Goal: Task Accomplishment & Management: Manage account settings

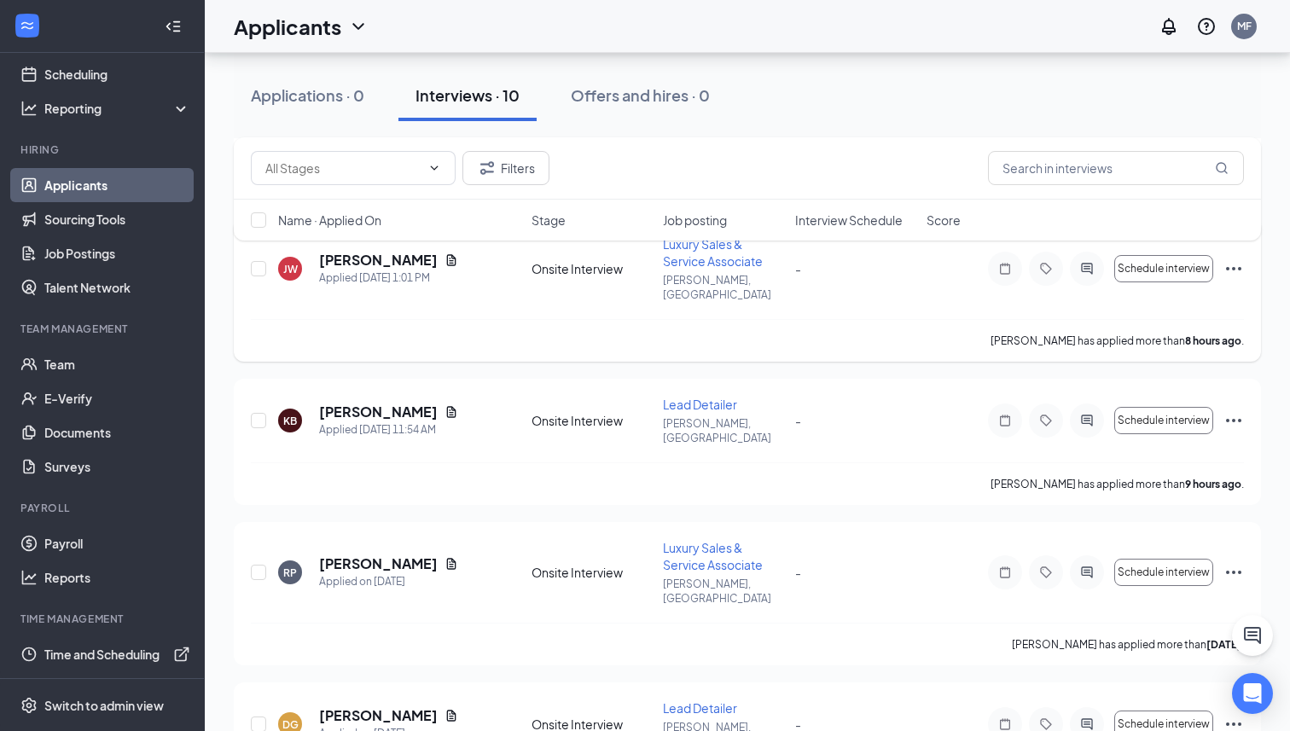
scroll to position [405, 0]
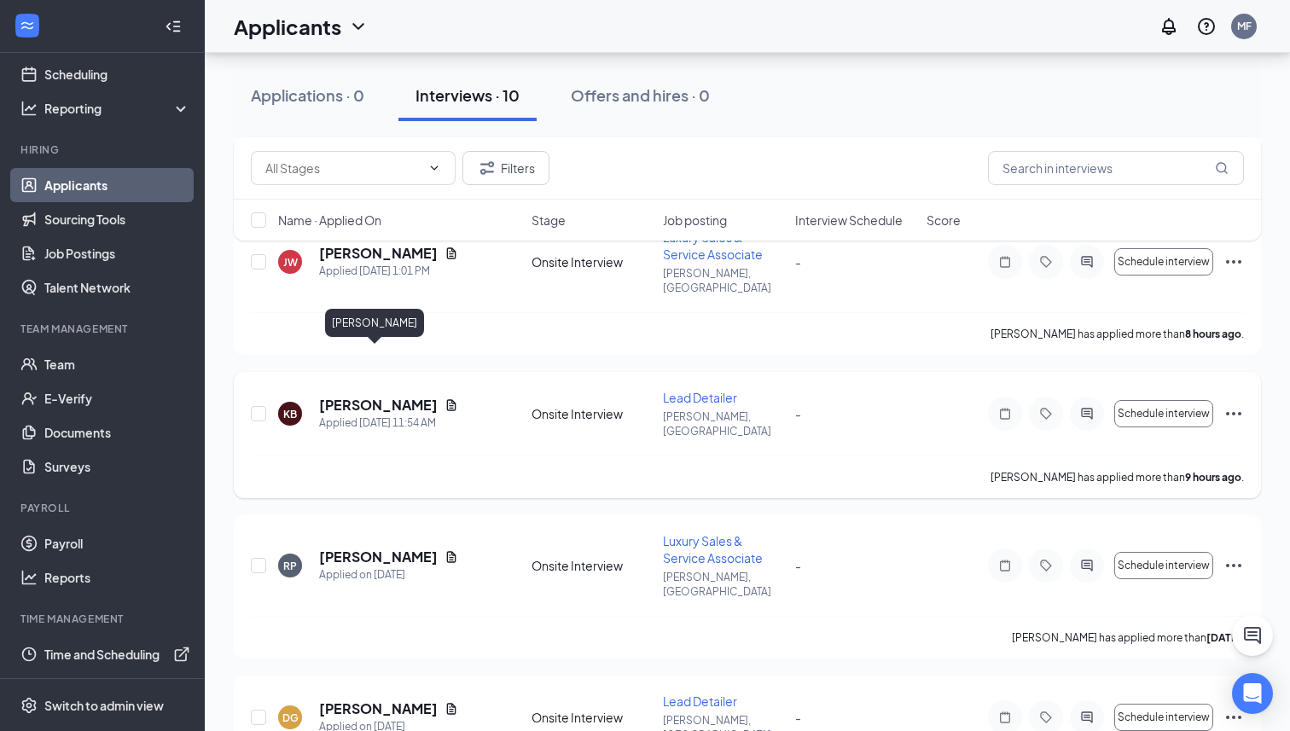
click at [389, 396] on h5 "[PERSON_NAME]" at bounding box center [378, 405] width 119 height 19
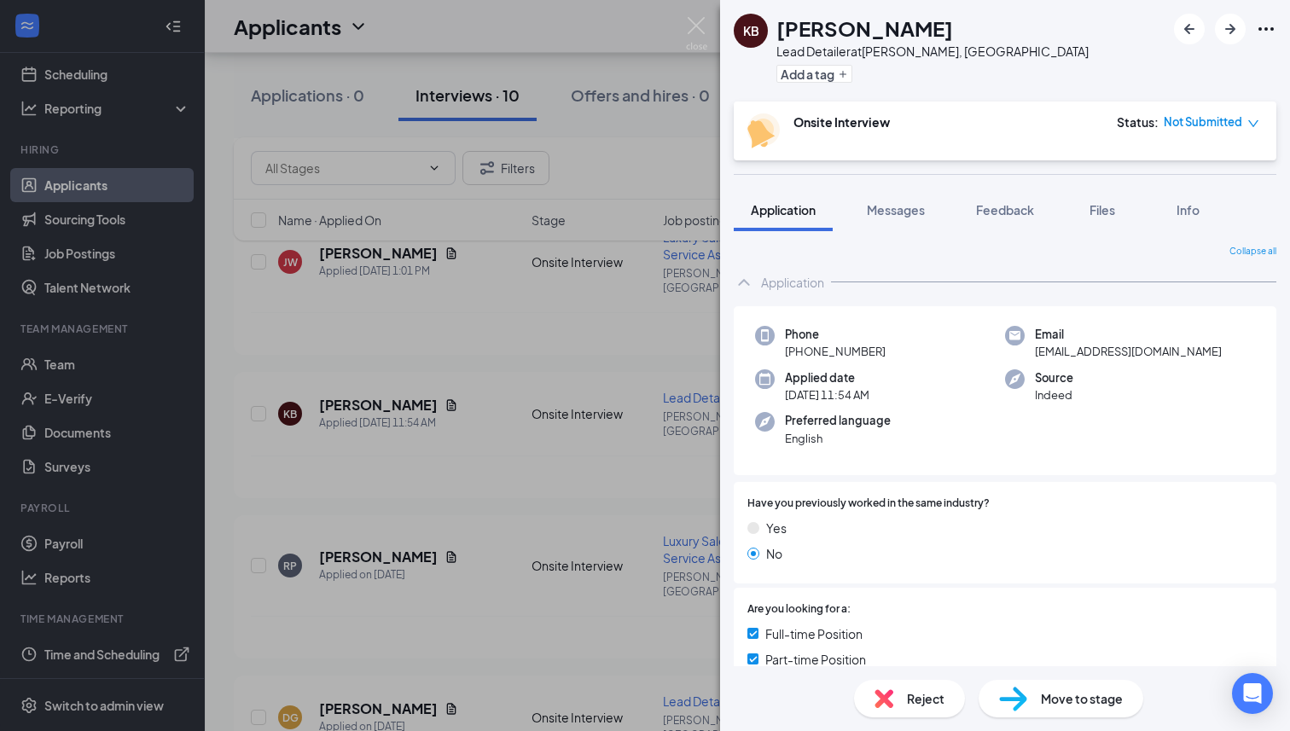
click at [694, 75] on div "KB [PERSON_NAME] Lead Detailer at [PERSON_NAME], [GEOGRAPHIC_DATA] Add a tag On…" at bounding box center [645, 365] width 1290 height 731
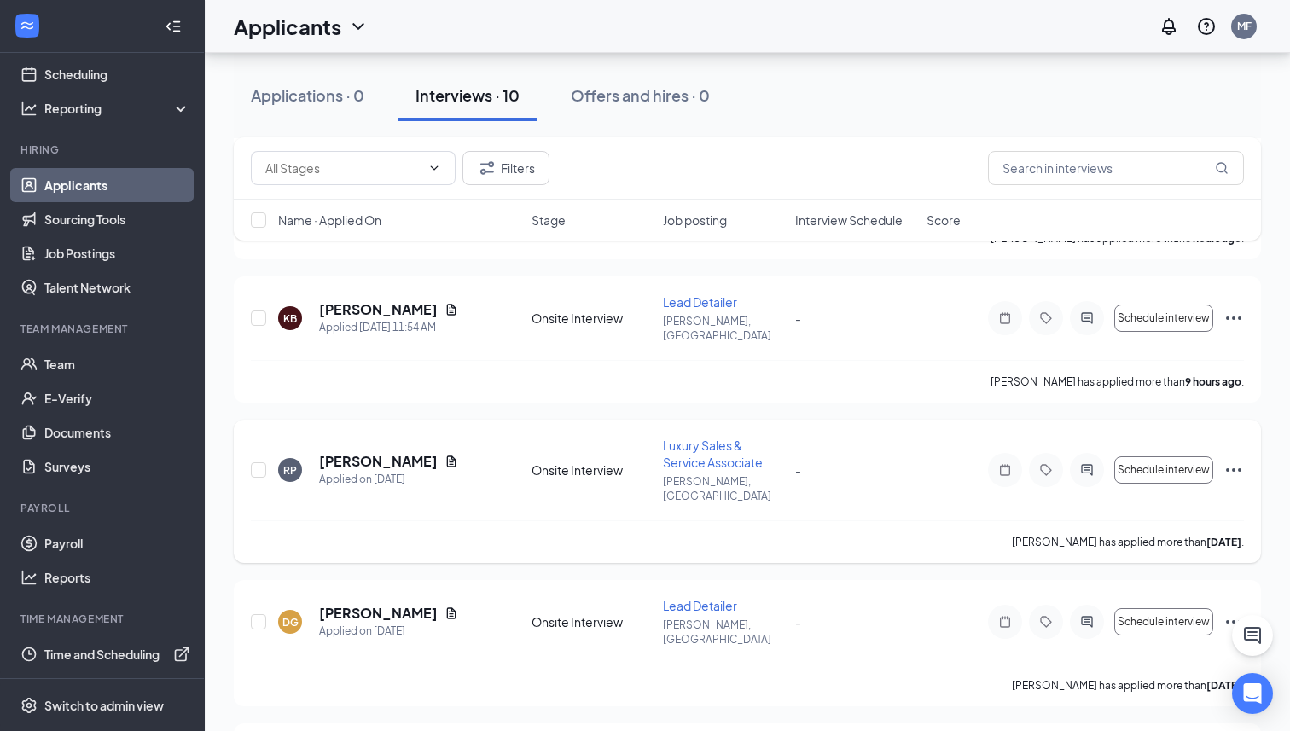
scroll to position [655, 0]
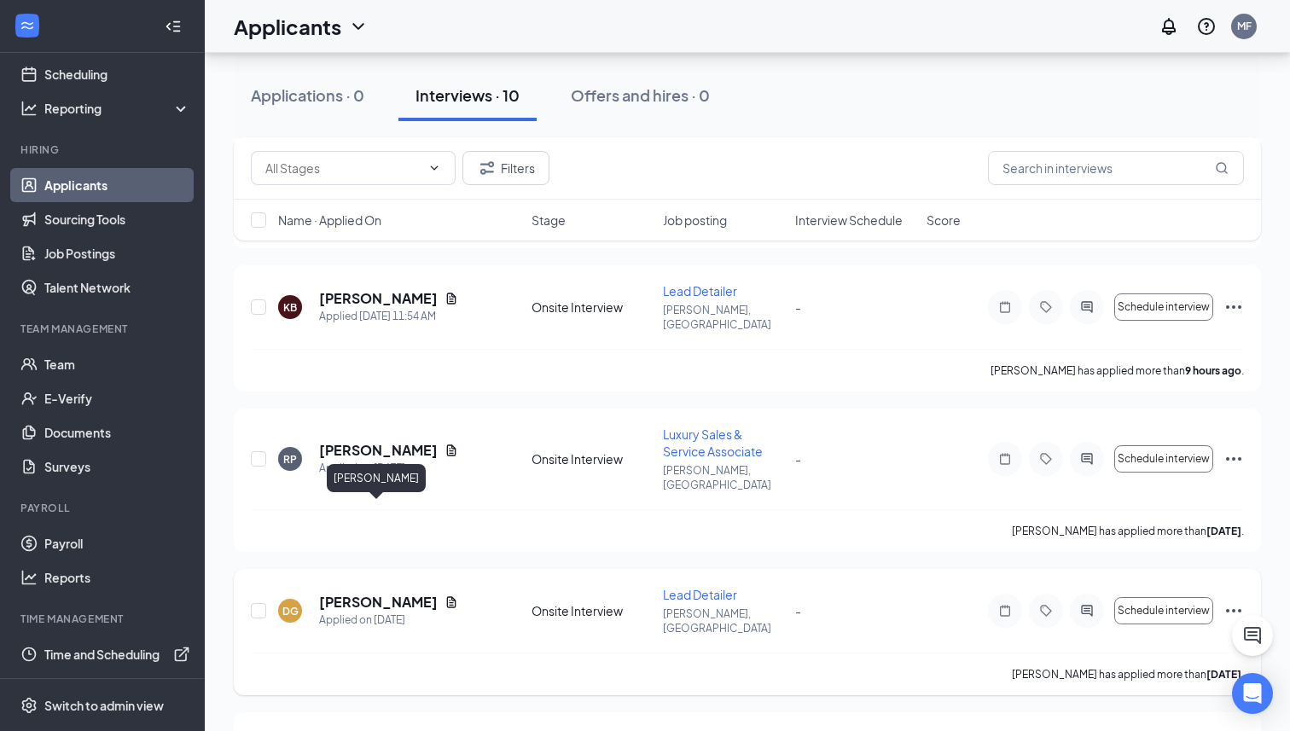
click at [387, 593] on h5 "[PERSON_NAME]" at bounding box center [378, 602] width 119 height 19
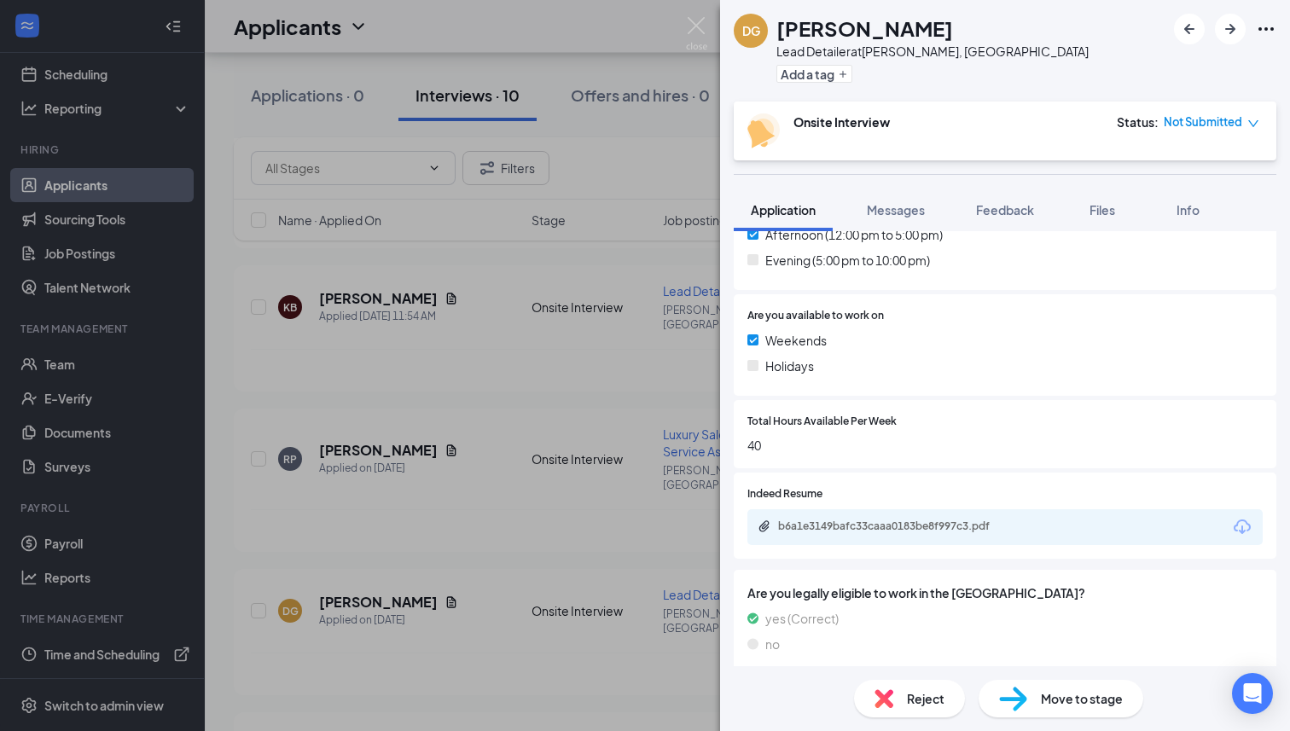
scroll to position [568, 0]
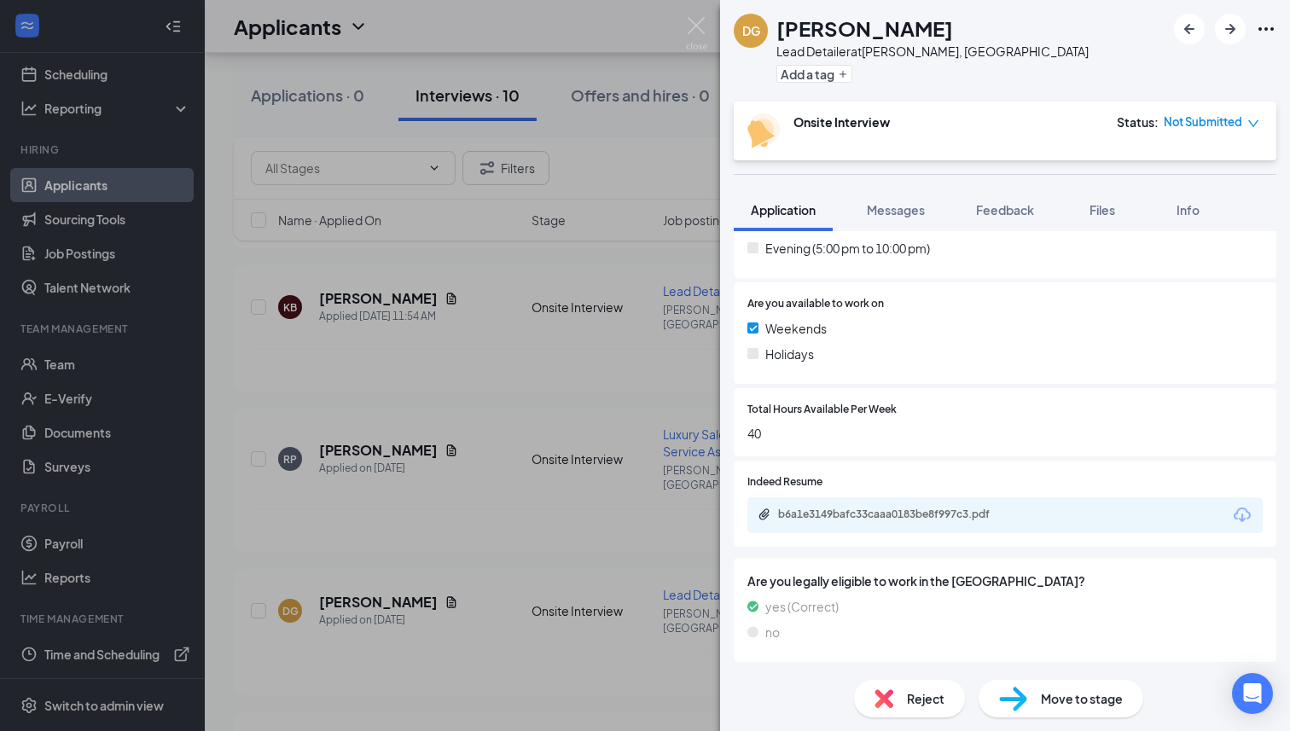
click at [1069, 702] on span "Move to stage" at bounding box center [1082, 698] width 82 height 19
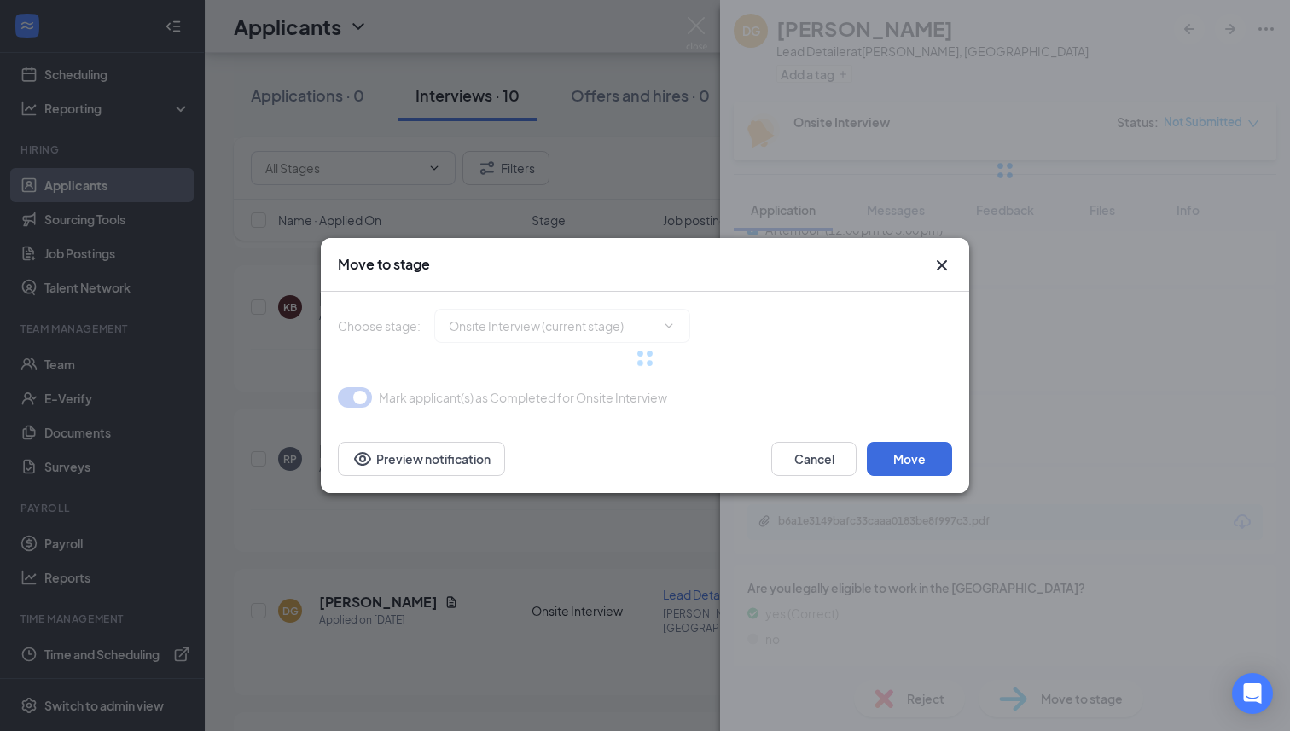
type input "Hiring Complete (final stage)"
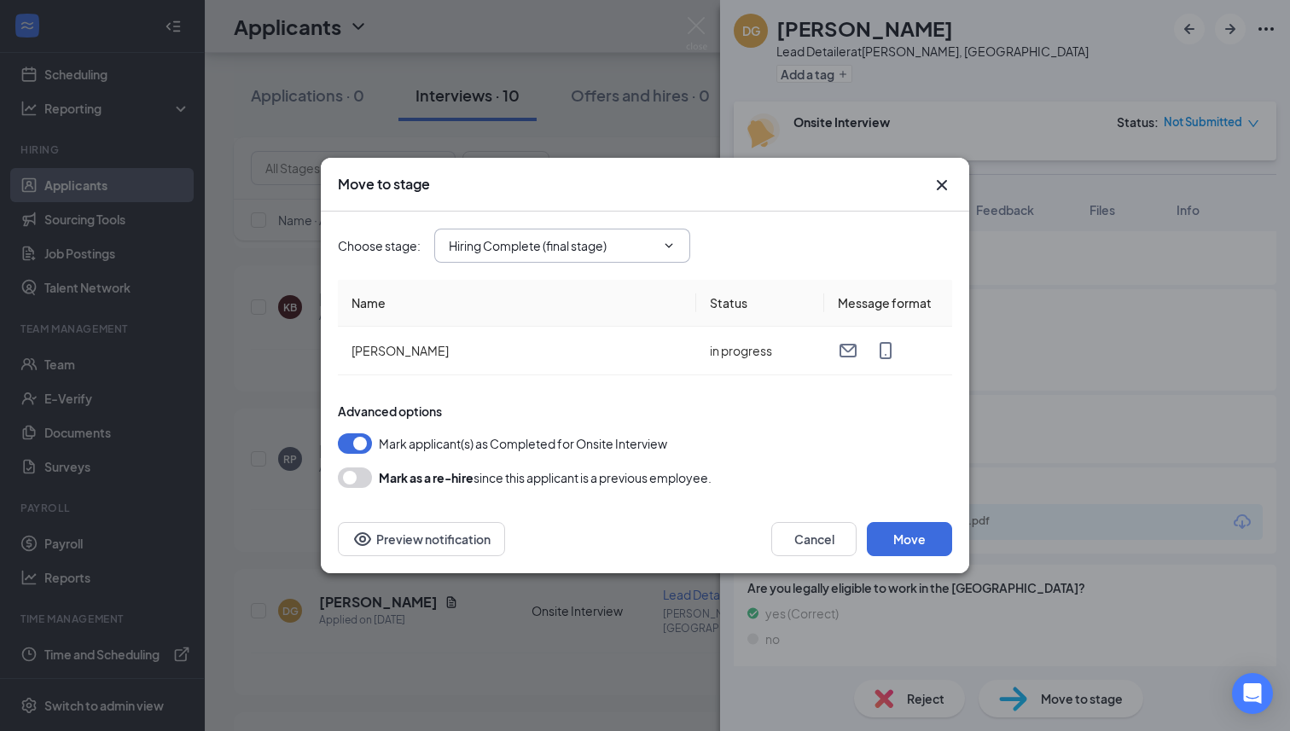
click at [653, 242] on input "Hiring Complete (final stage)" at bounding box center [552, 245] width 206 height 19
click at [717, 223] on div "Choose stage : Hiring Complete (final stage) Application Onsite Interview (curr…" at bounding box center [645, 246] width 614 height 68
click at [454, 545] on button "Preview notification" at bounding box center [421, 539] width 167 height 34
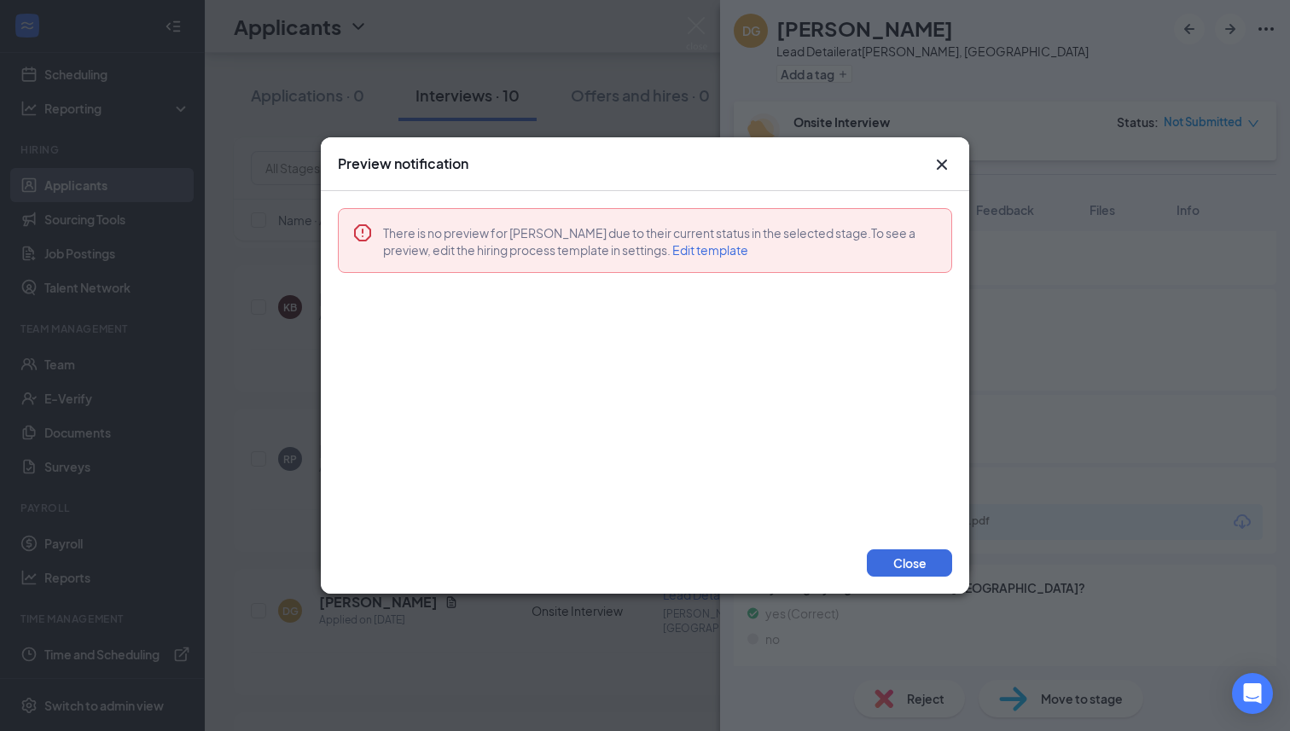
click at [943, 162] on icon "Cross" at bounding box center [942, 165] width 10 height 10
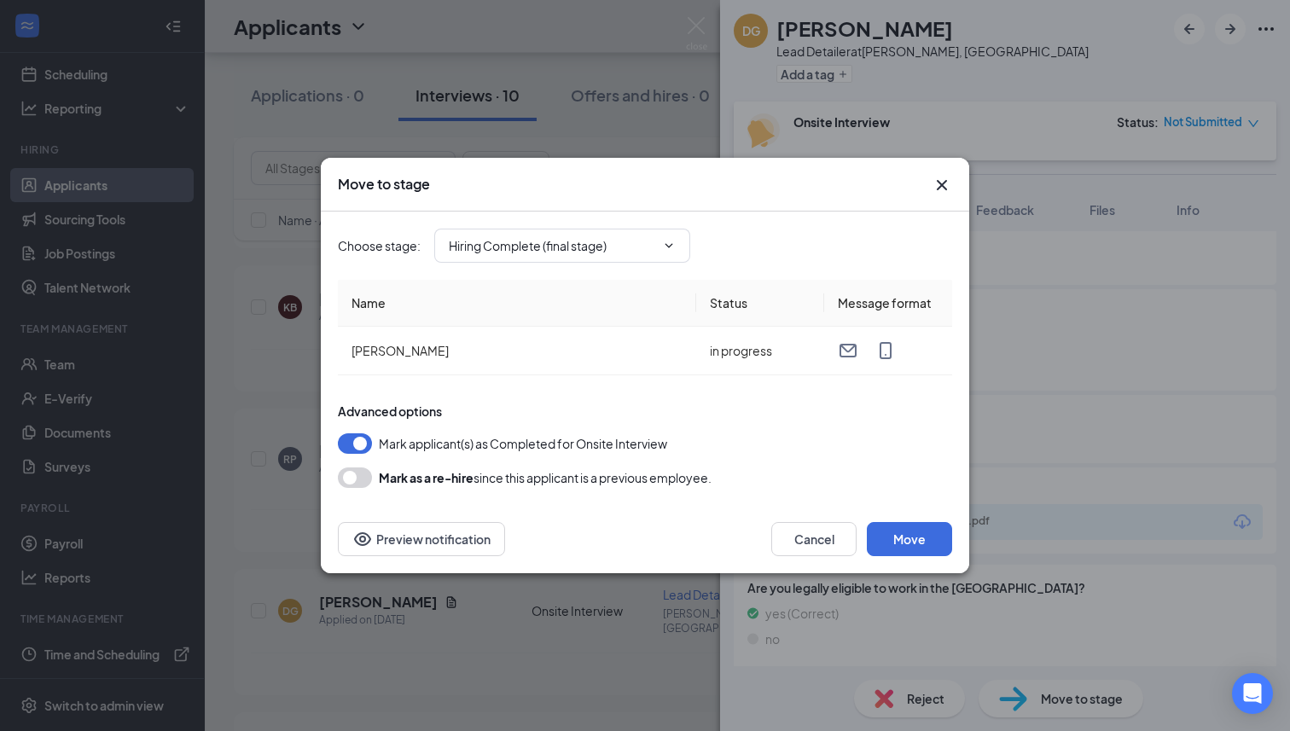
click at [943, 179] on icon "Cross" at bounding box center [941, 185] width 20 height 20
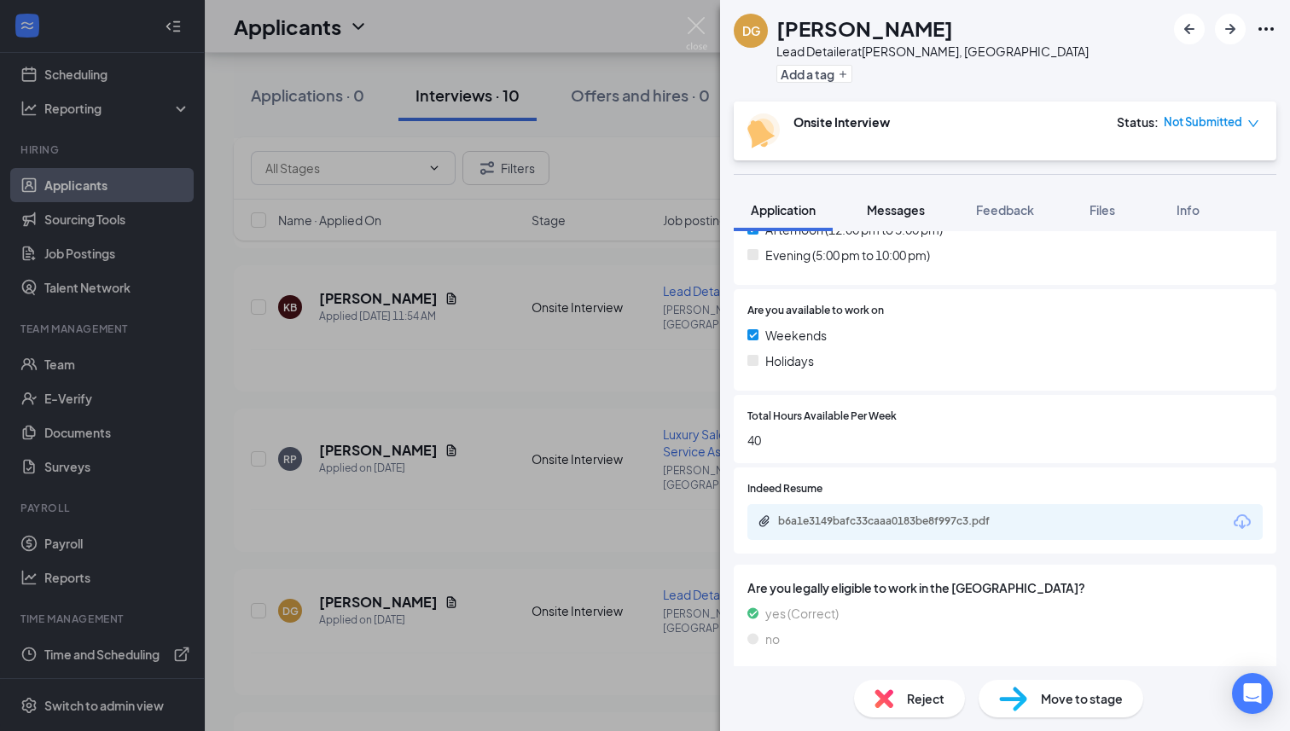
click at [899, 224] on button "Messages" at bounding box center [896, 210] width 92 height 43
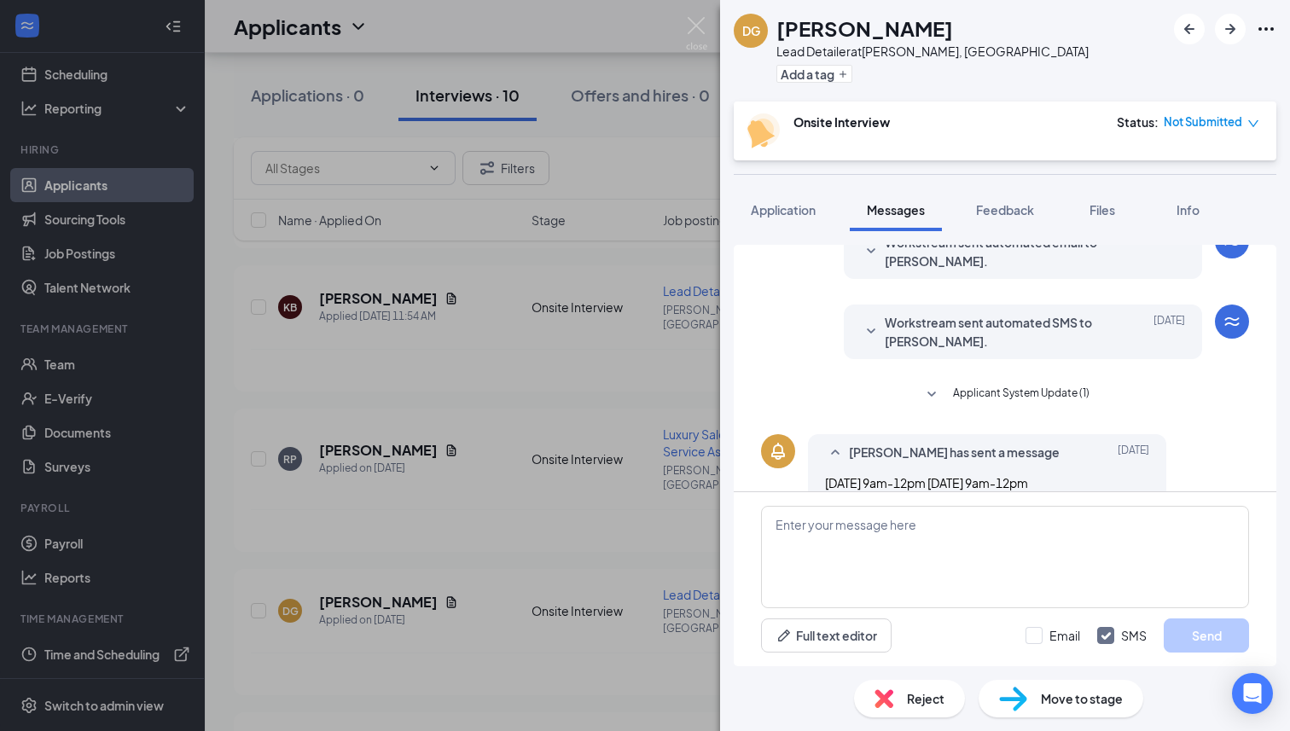
scroll to position [185, 0]
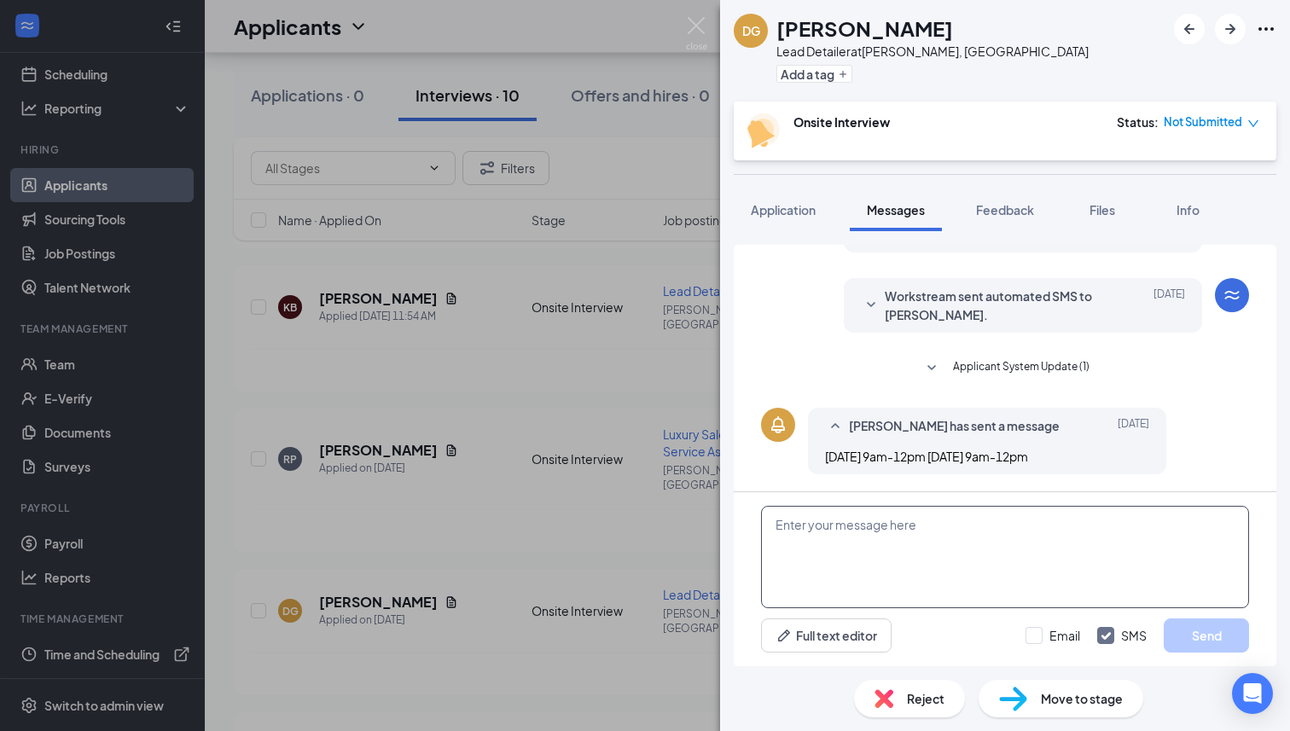
click at [922, 534] on textarea at bounding box center [1005, 557] width 488 height 102
click at [702, 29] on img at bounding box center [696, 33] width 21 height 33
